Goal: Task Accomplishment & Management: Complete application form

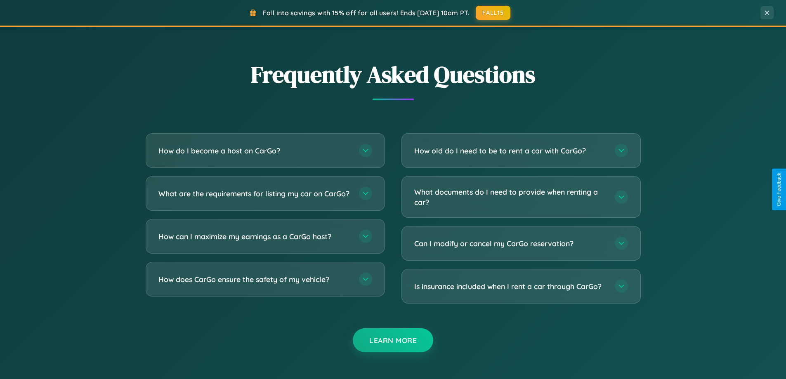
scroll to position [1588, 0]
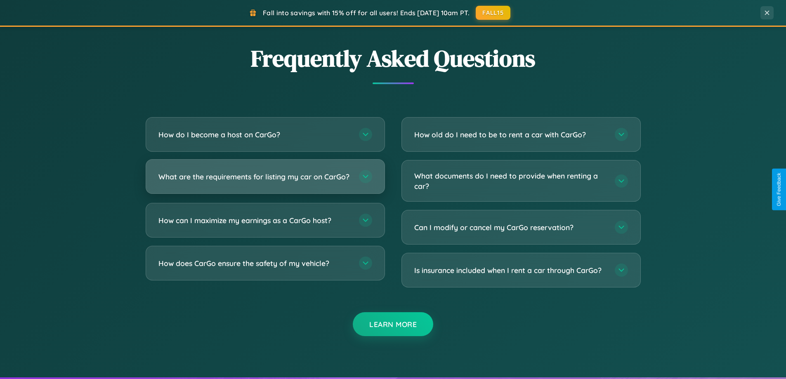
click at [265, 181] on h3 "What are the requirements for listing my car on CarGo?" at bounding box center [254, 177] width 192 height 10
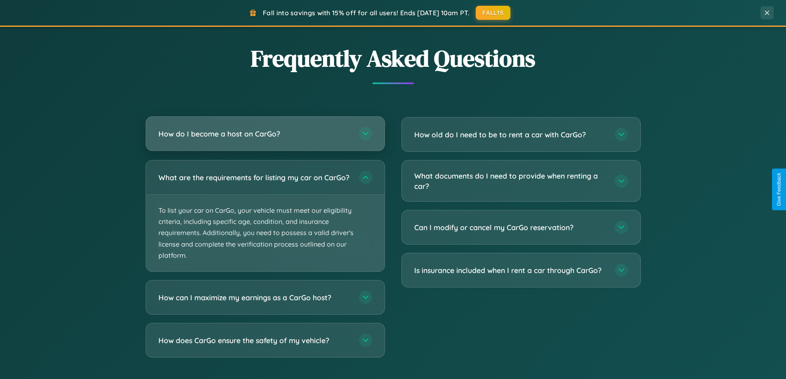
click at [265, 135] on h3 "How do I become a host on CarGo?" at bounding box center [254, 134] width 192 height 10
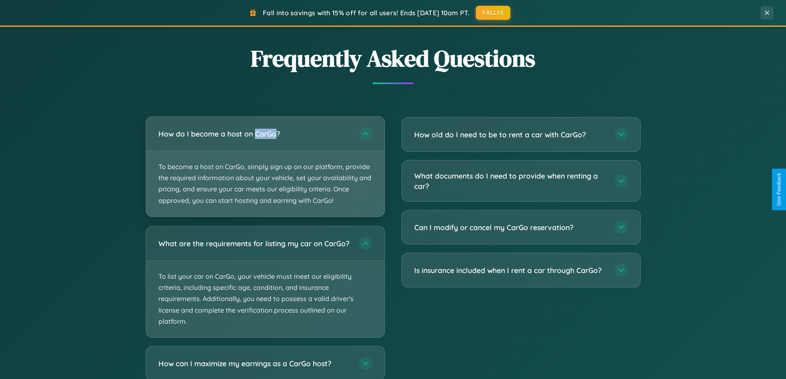
click at [265, 166] on p "To become a host on CarGo, simply sign up on our platform, provide the required…" at bounding box center [265, 184] width 238 height 66
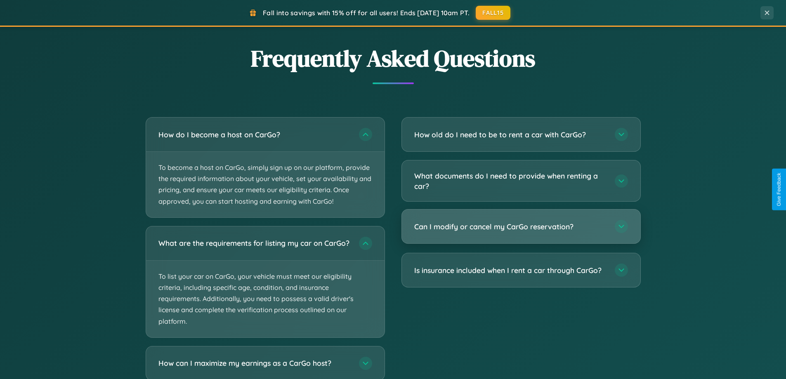
click at [521, 227] on h3 "Can I modify or cancel my CarGo reservation?" at bounding box center [510, 227] width 192 height 10
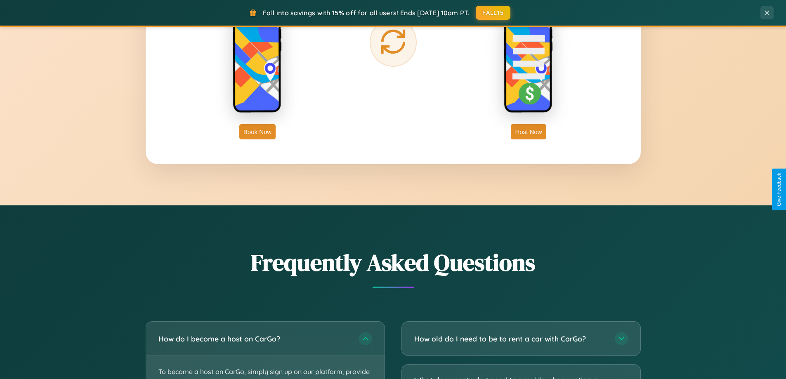
scroll to position [1326, 0]
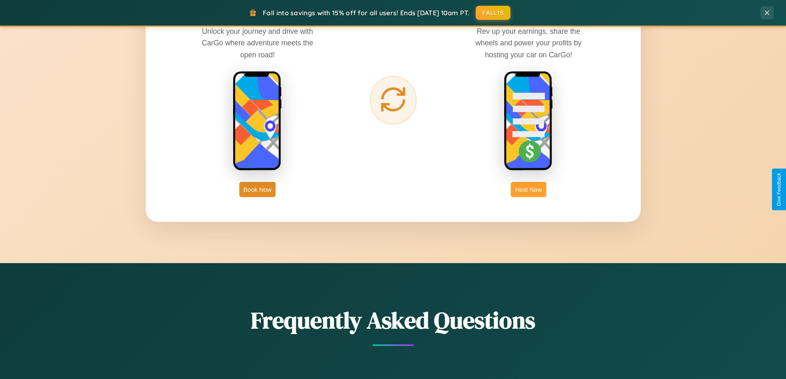
click at [529, 189] on button "Host Now" at bounding box center [528, 189] width 35 height 15
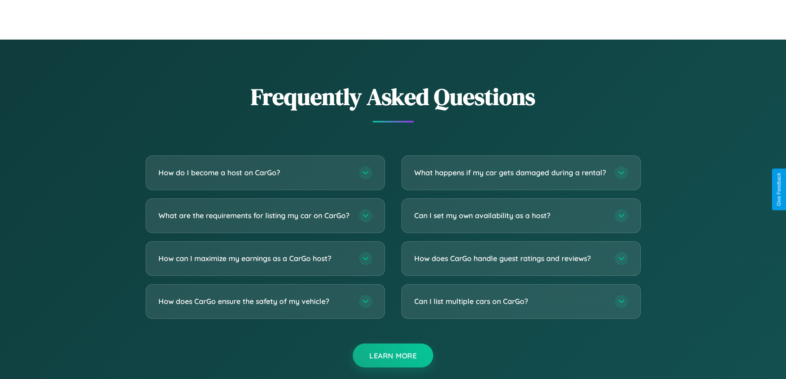
scroll to position [1115, 0]
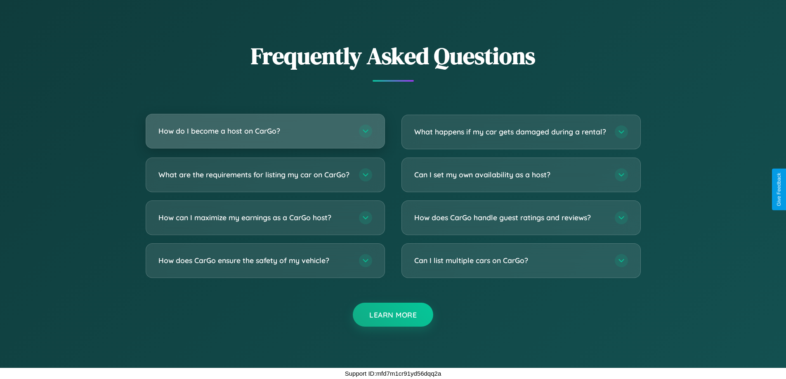
click at [265, 126] on h3 "How do I become a host on CarGo?" at bounding box center [254, 131] width 192 height 10
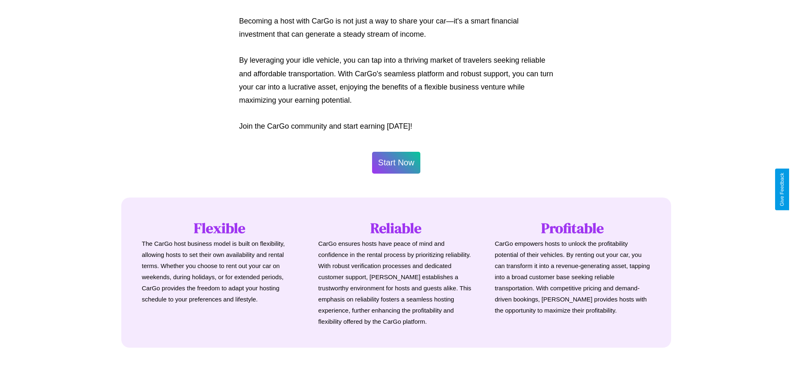
scroll to position [399, 0]
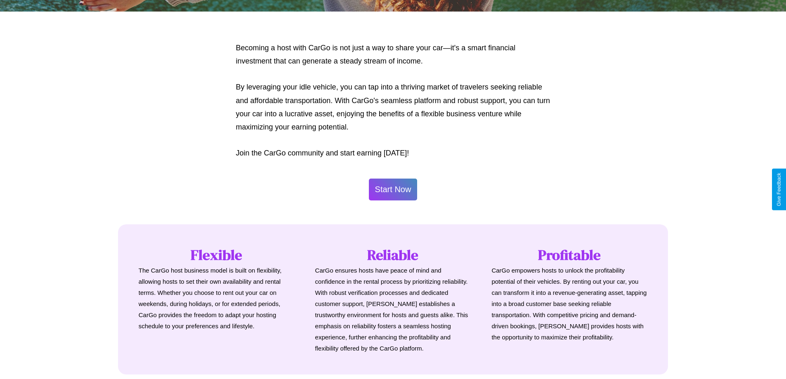
click at [393, 189] on button "Start Now" at bounding box center [393, 190] width 49 height 22
